Goal: Communication & Community: Ask a question

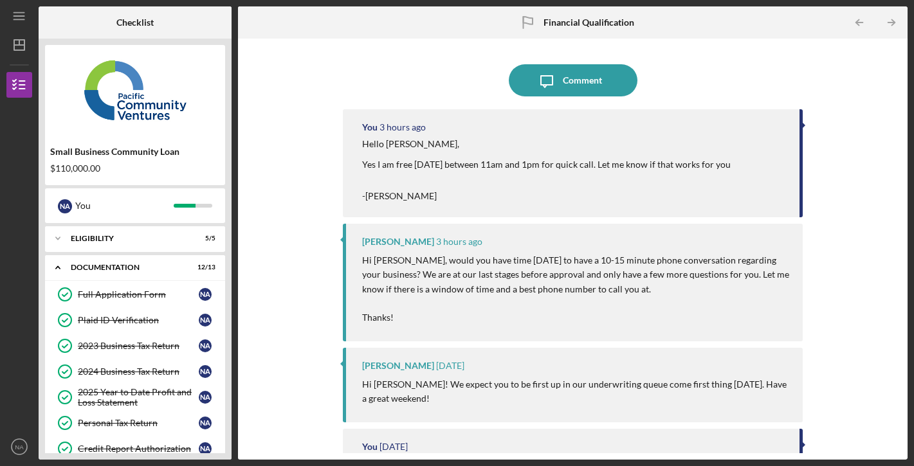
scroll to position [212, 0]
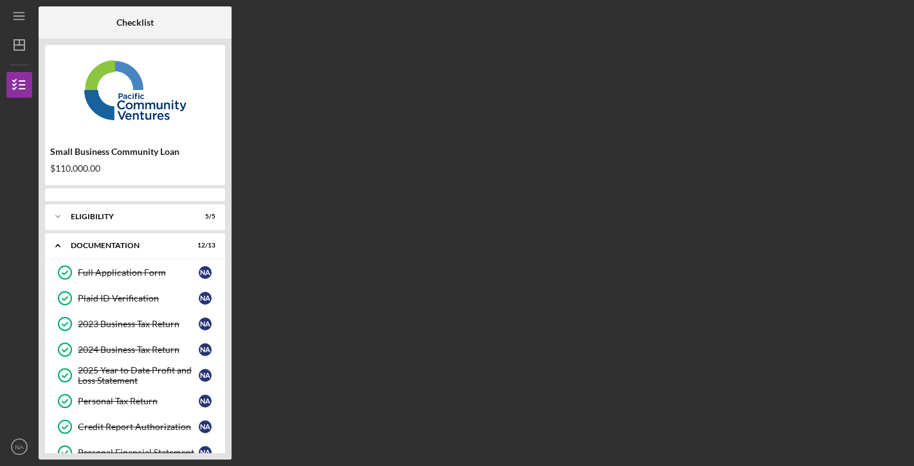
scroll to position [212, 0]
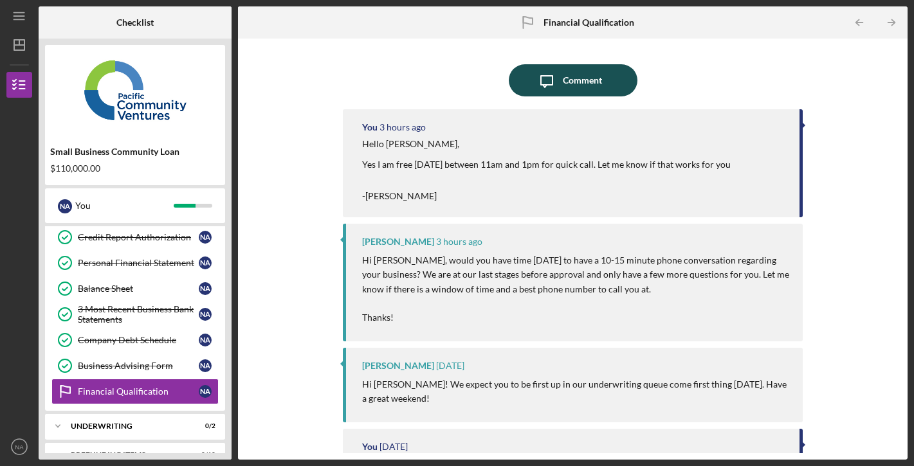
click at [575, 76] on div "Comment" at bounding box center [582, 80] width 39 height 32
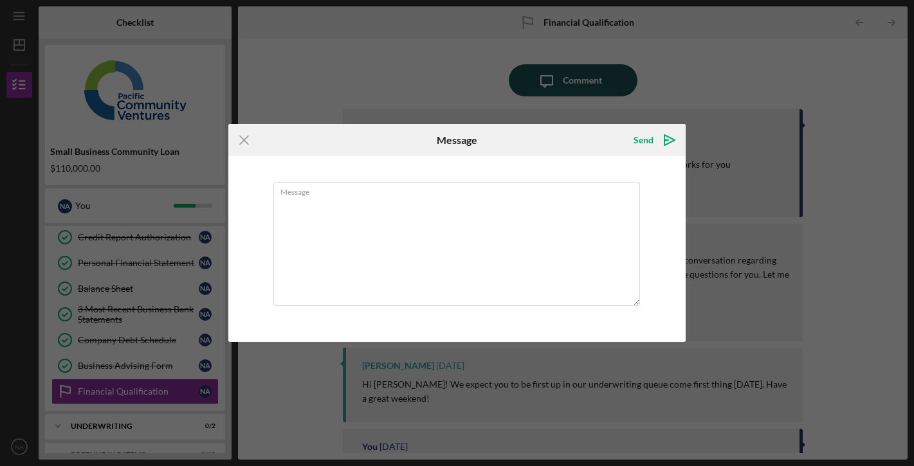
click at [575, 76] on div "Icon/Menu Close Message Send Icon/icon-invite-send Message Cancel Send Icon/ico…" at bounding box center [457, 233] width 914 height 466
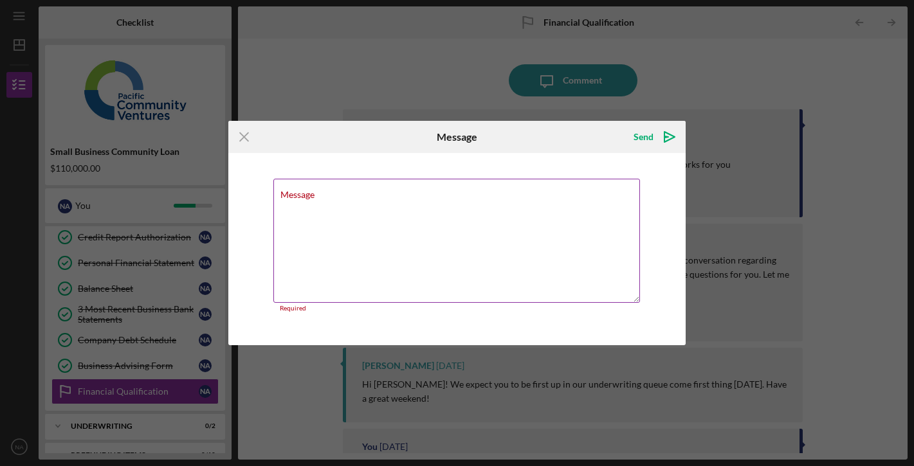
click at [465, 211] on textarea "Message" at bounding box center [456, 241] width 367 height 124
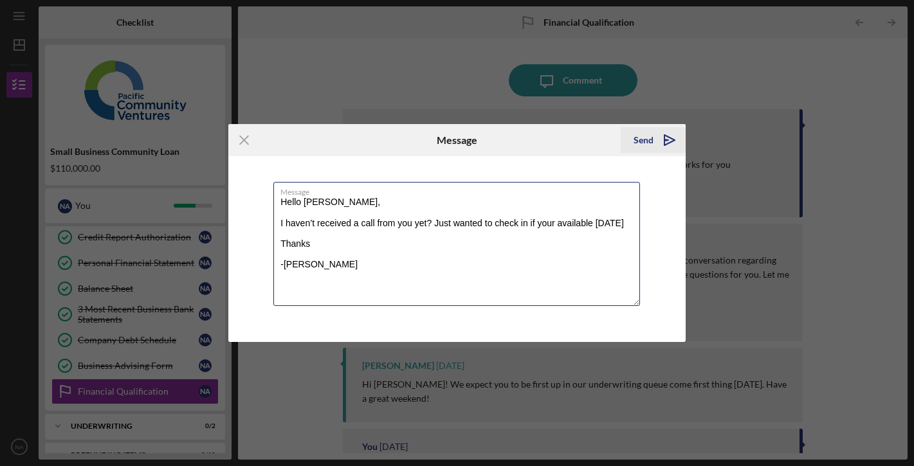
type textarea "Hello [PERSON_NAME], I haven’t received a call from you yet? Just wanted to che…"
click at [655, 140] on icon "Icon/icon-invite-send" at bounding box center [670, 140] width 32 height 32
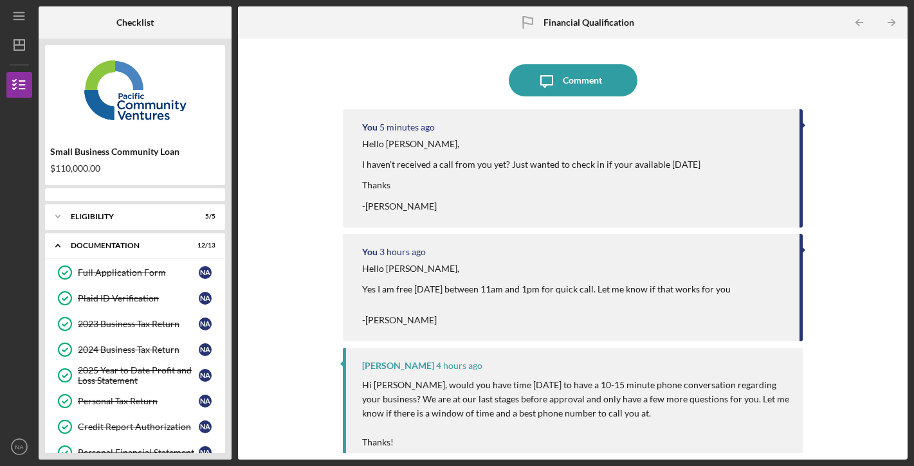
scroll to position [212, 0]
